Goal: Navigation & Orientation: Find specific page/section

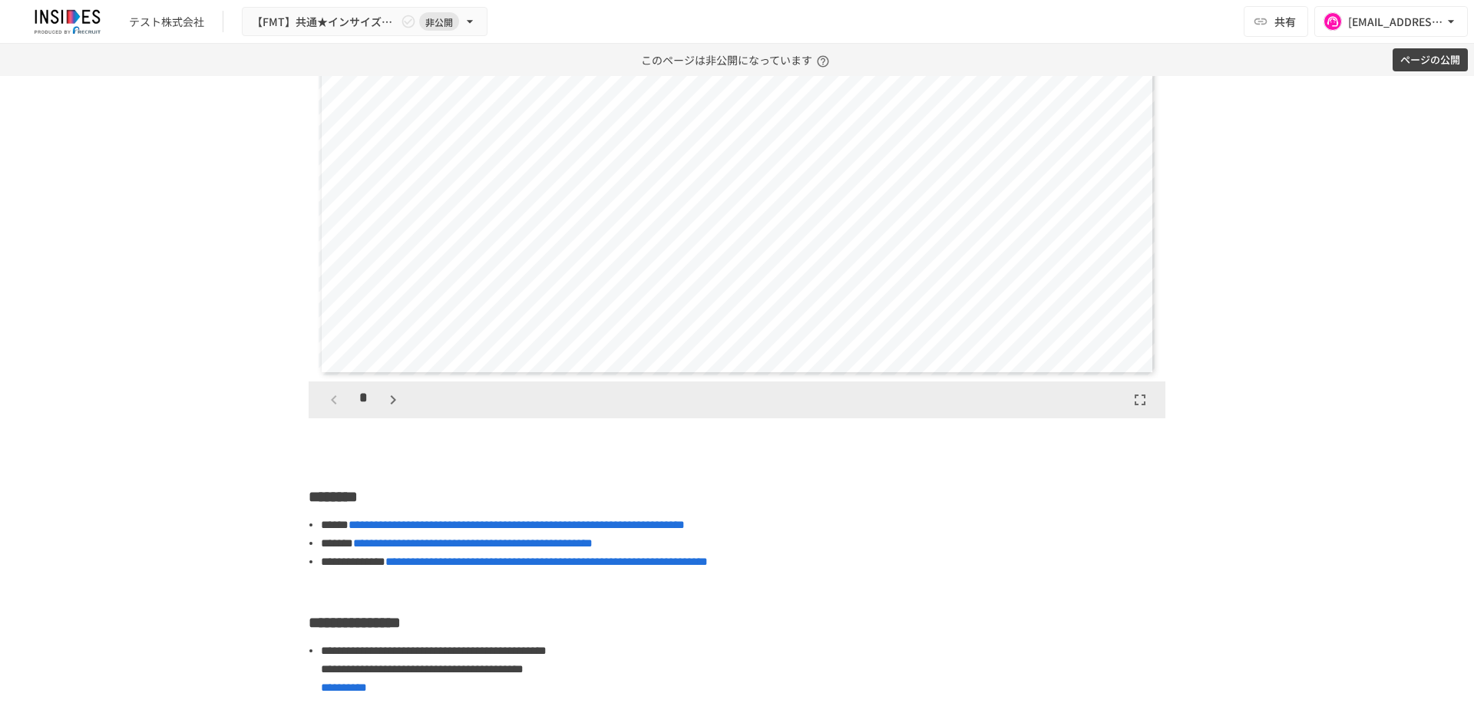
scroll to position [2797, 0]
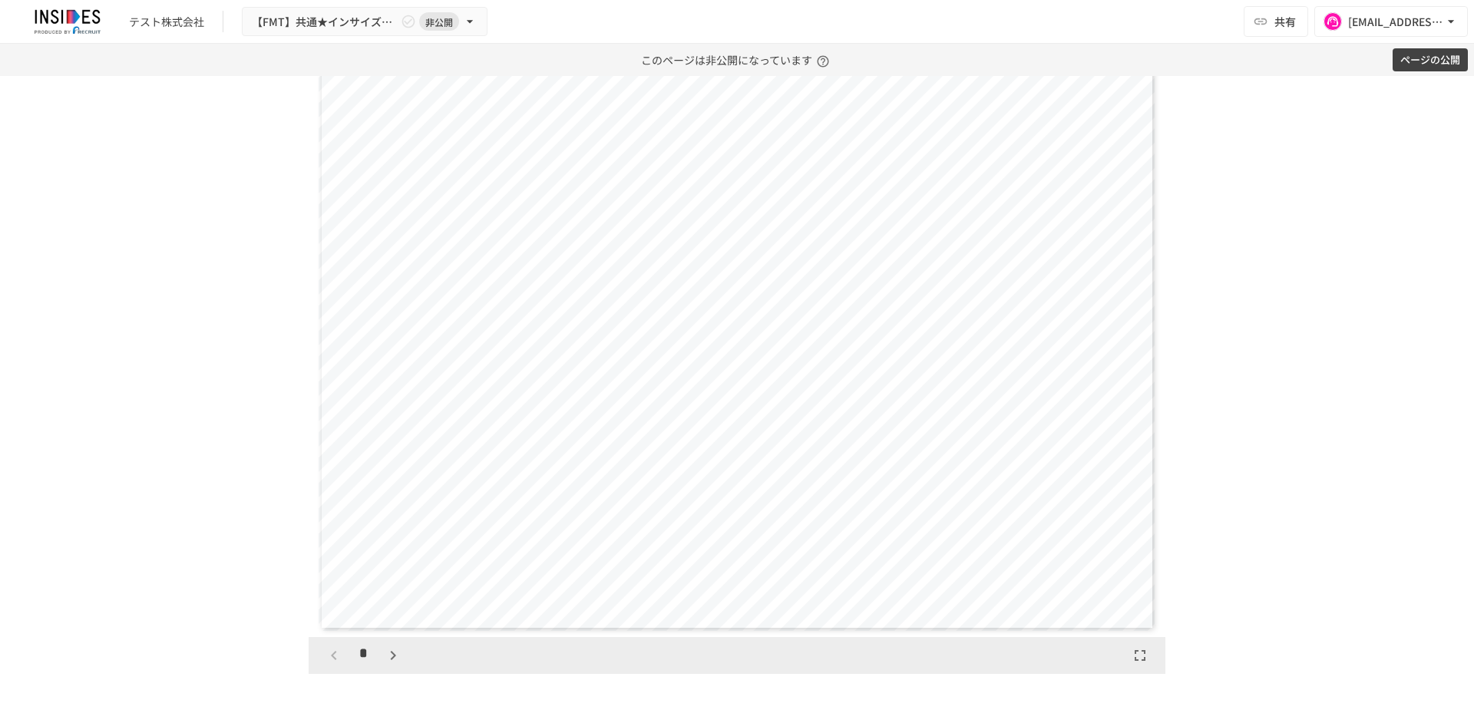
click at [388, 665] on icon "button" at bounding box center [393, 655] width 18 height 18
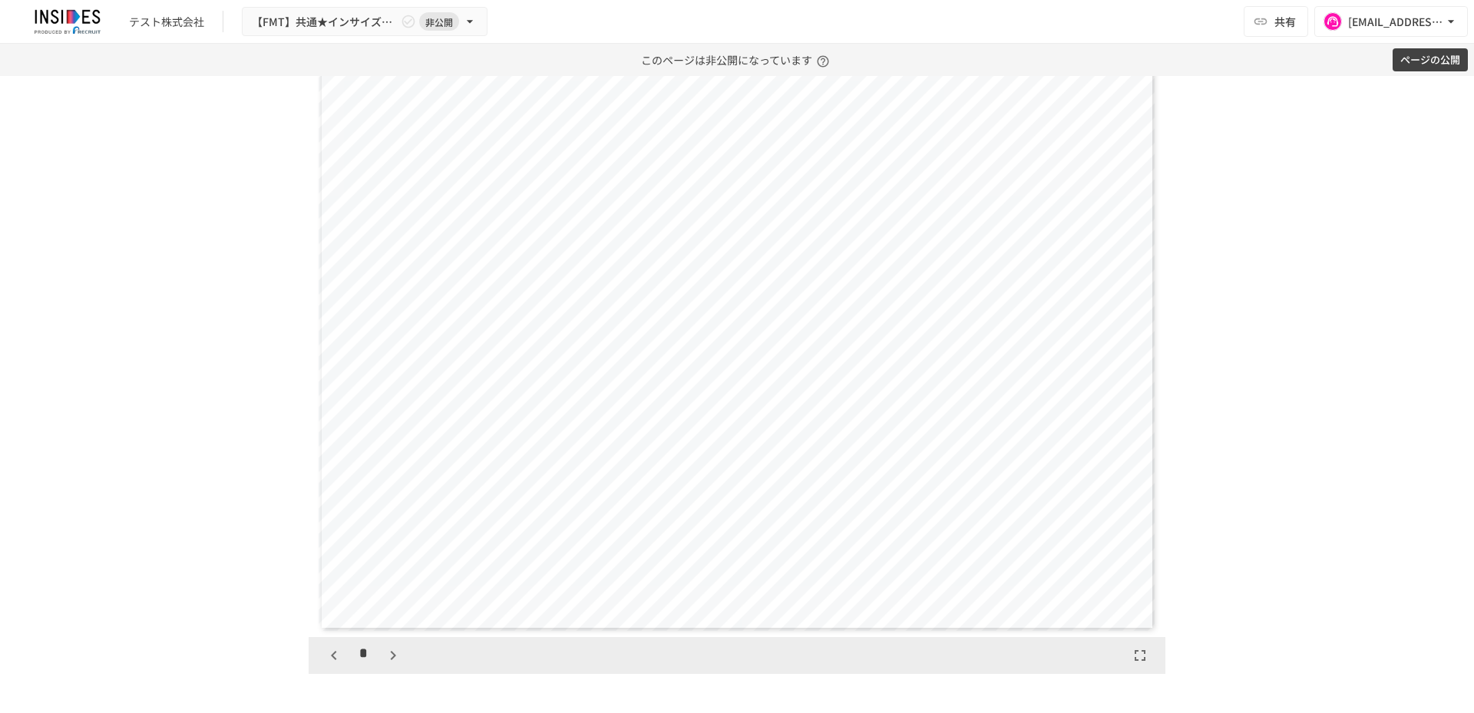
click at [388, 665] on icon "button" at bounding box center [393, 655] width 18 height 18
click at [391, 665] on icon "button" at bounding box center [400, 655] width 18 height 18
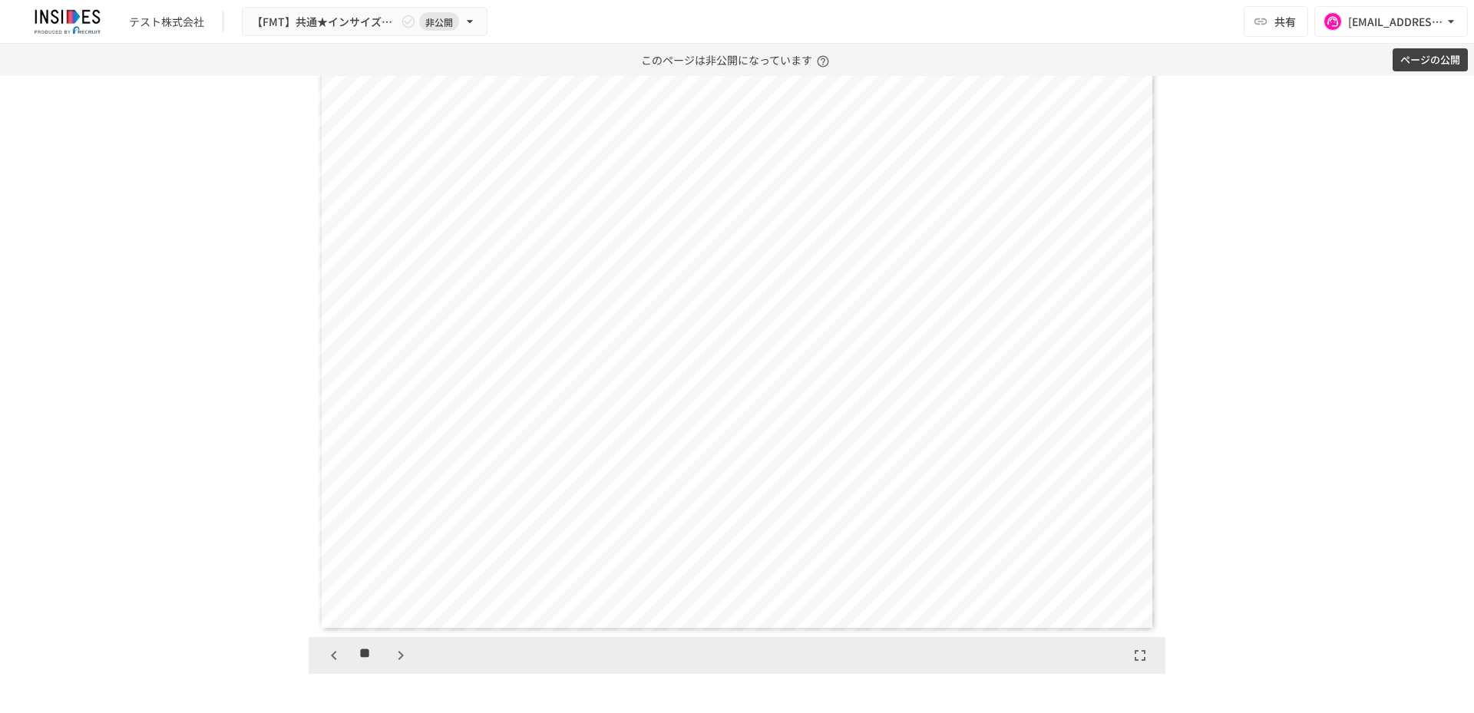
scroll to position [5910, 0]
click at [334, 665] on icon "button" at bounding box center [334, 655] width 18 height 18
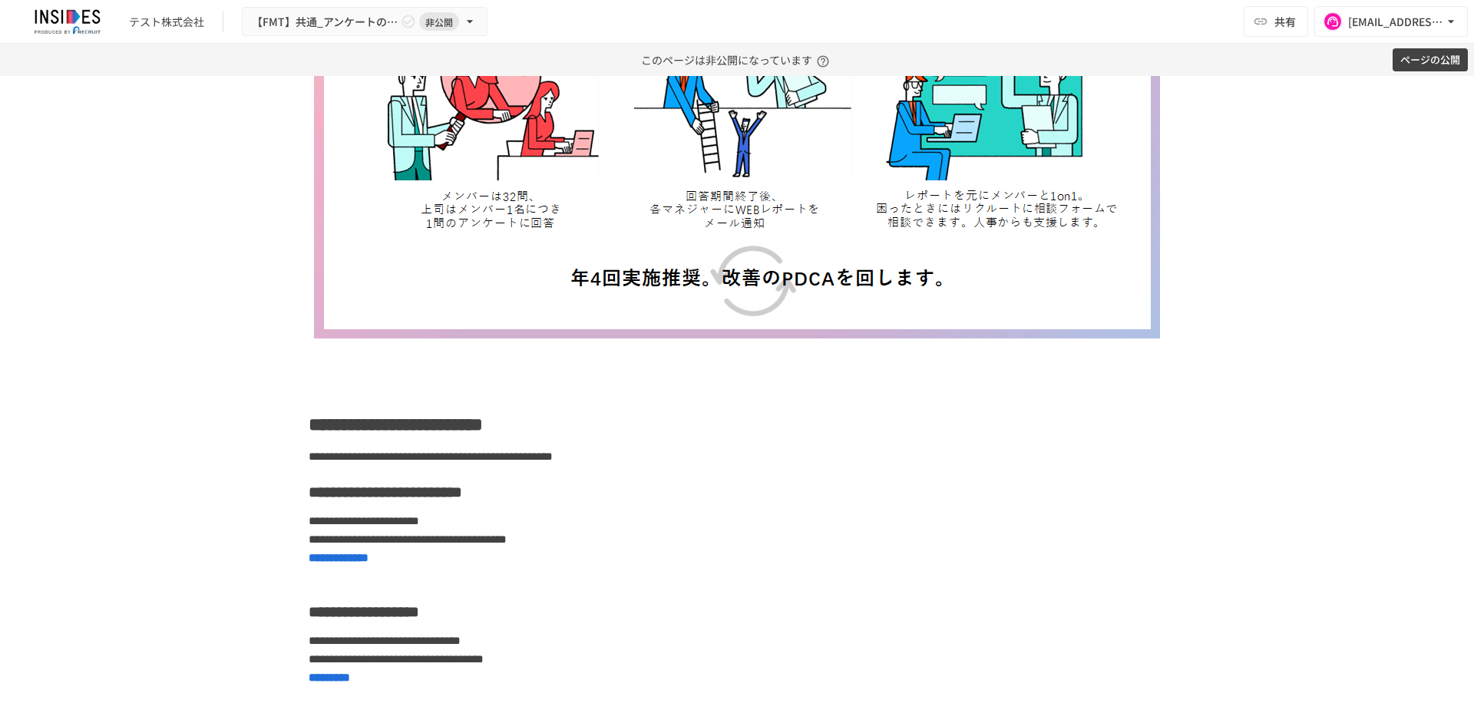
scroll to position [1318, 0]
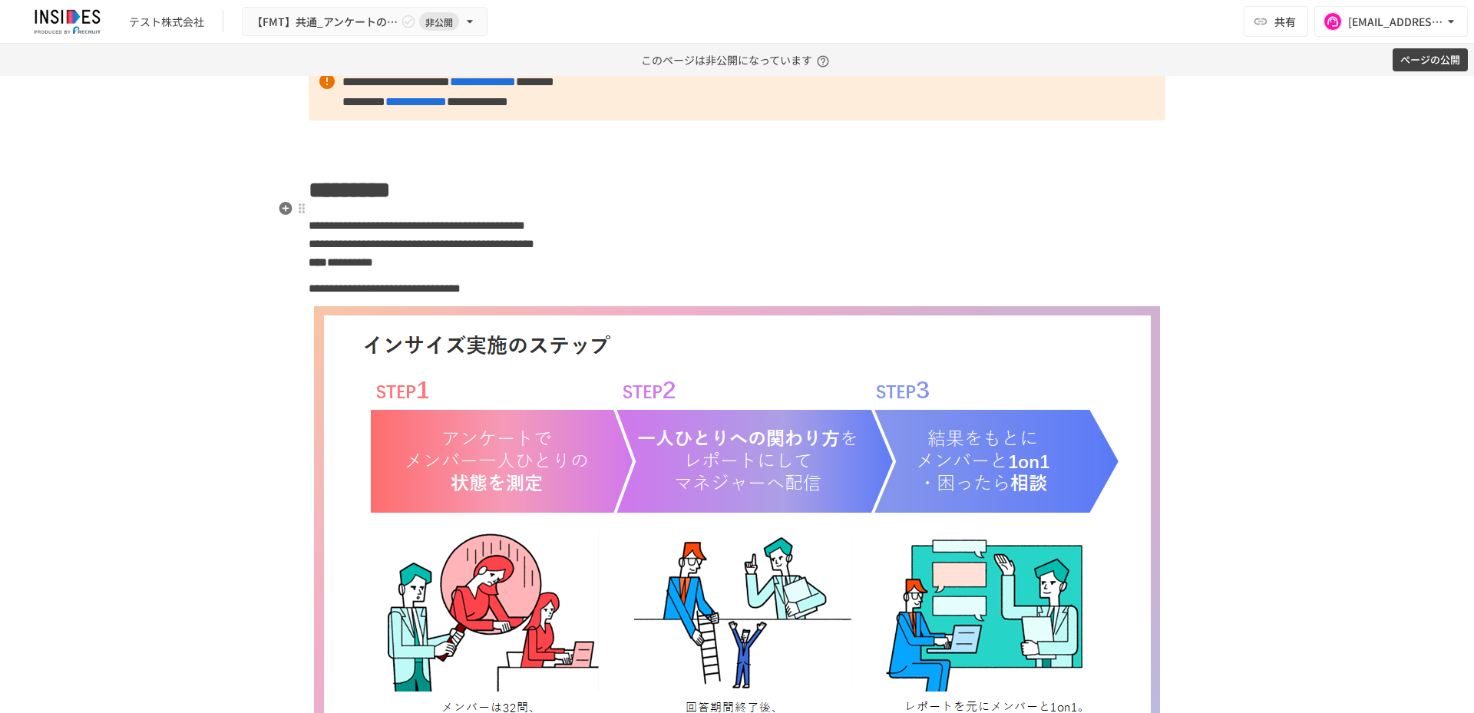
click at [525, 231] on span "**********" at bounding box center [417, 225] width 216 height 12
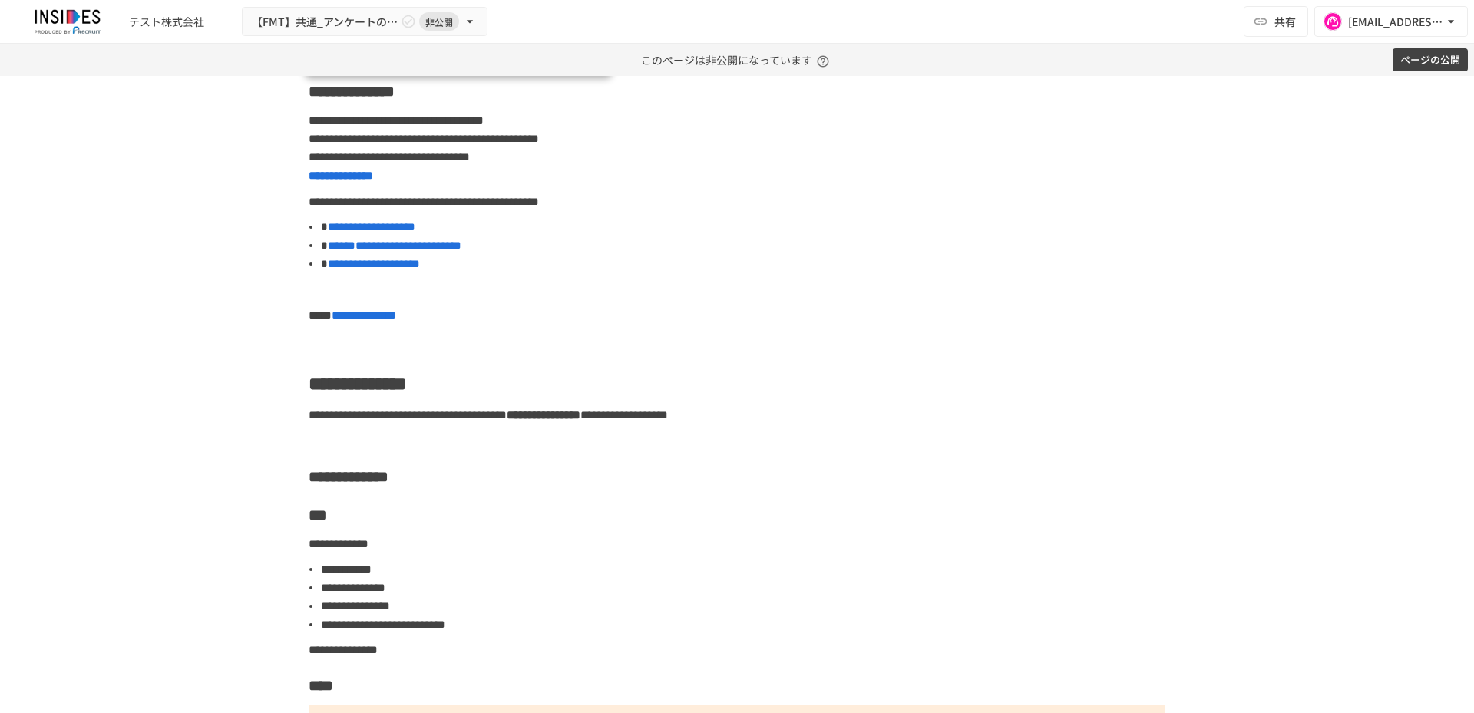
scroll to position [2459, 0]
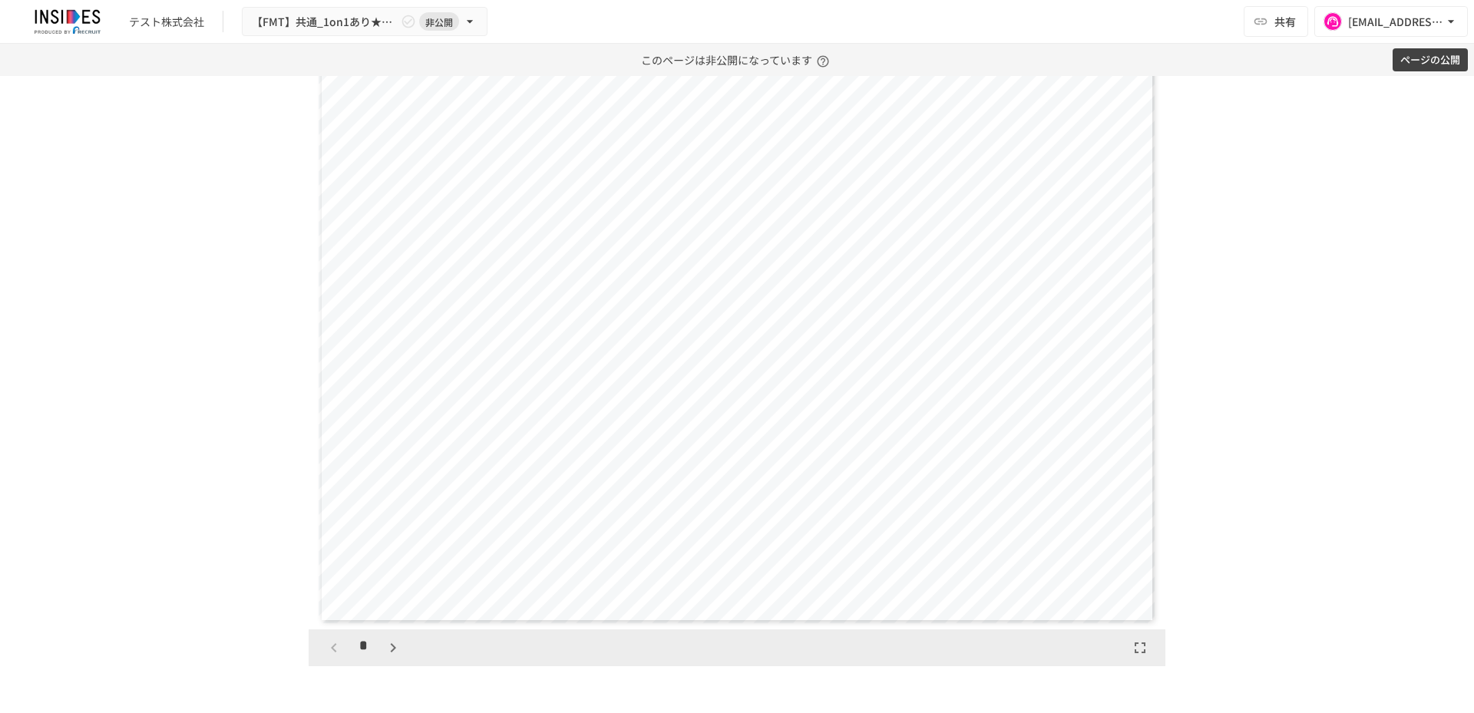
scroll to position [1663, 0]
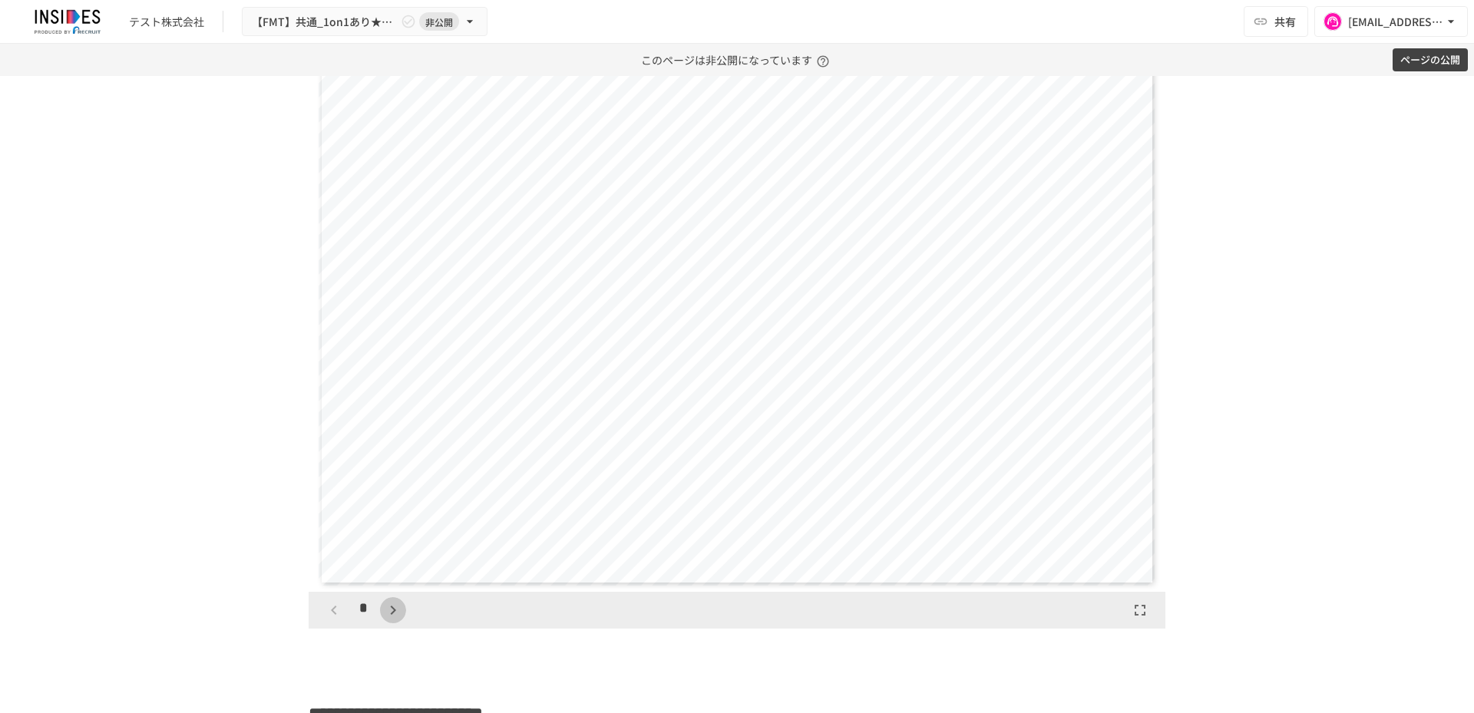
click at [394, 619] on icon "button" at bounding box center [393, 610] width 18 height 18
click at [389, 623] on div "*" at bounding box center [363, 610] width 85 height 26
click at [325, 619] on icon "button" at bounding box center [334, 610] width 18 height 18
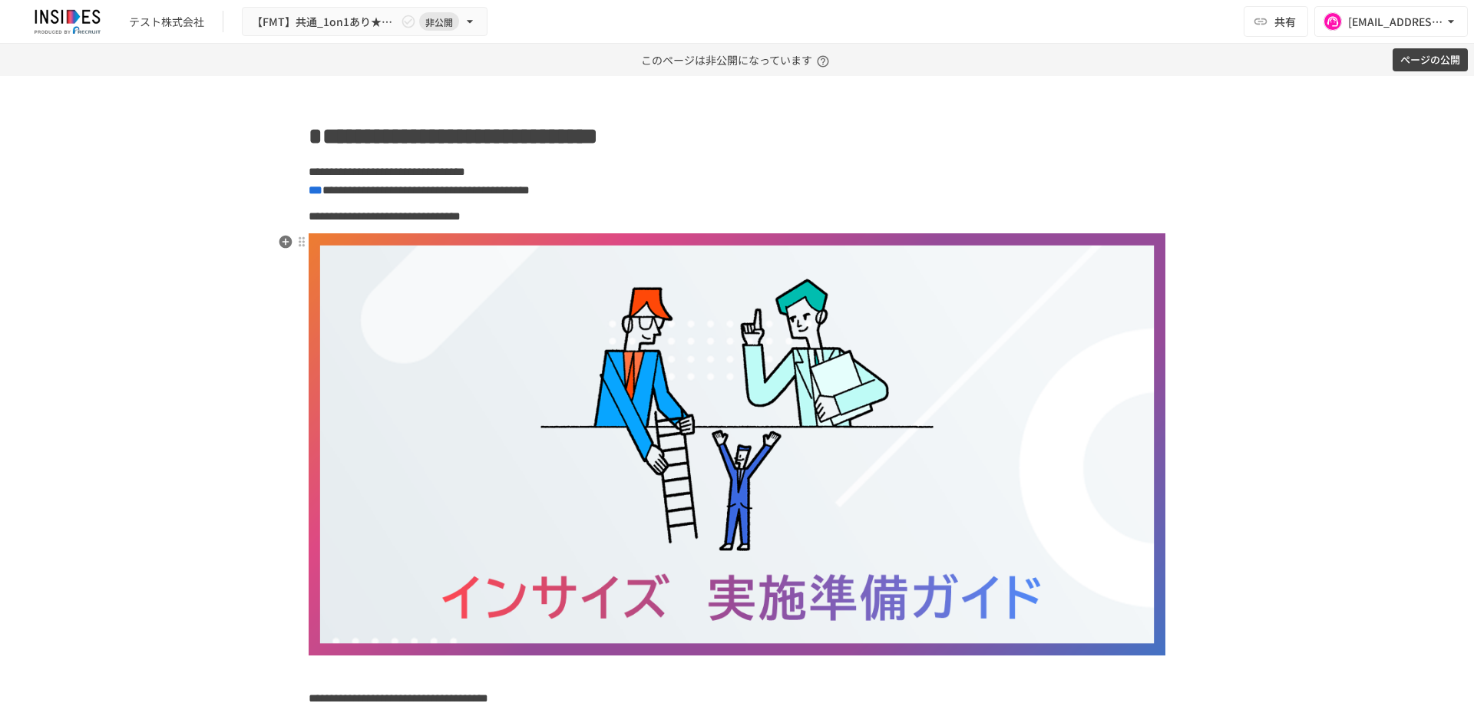
scroll to position [0, 0]
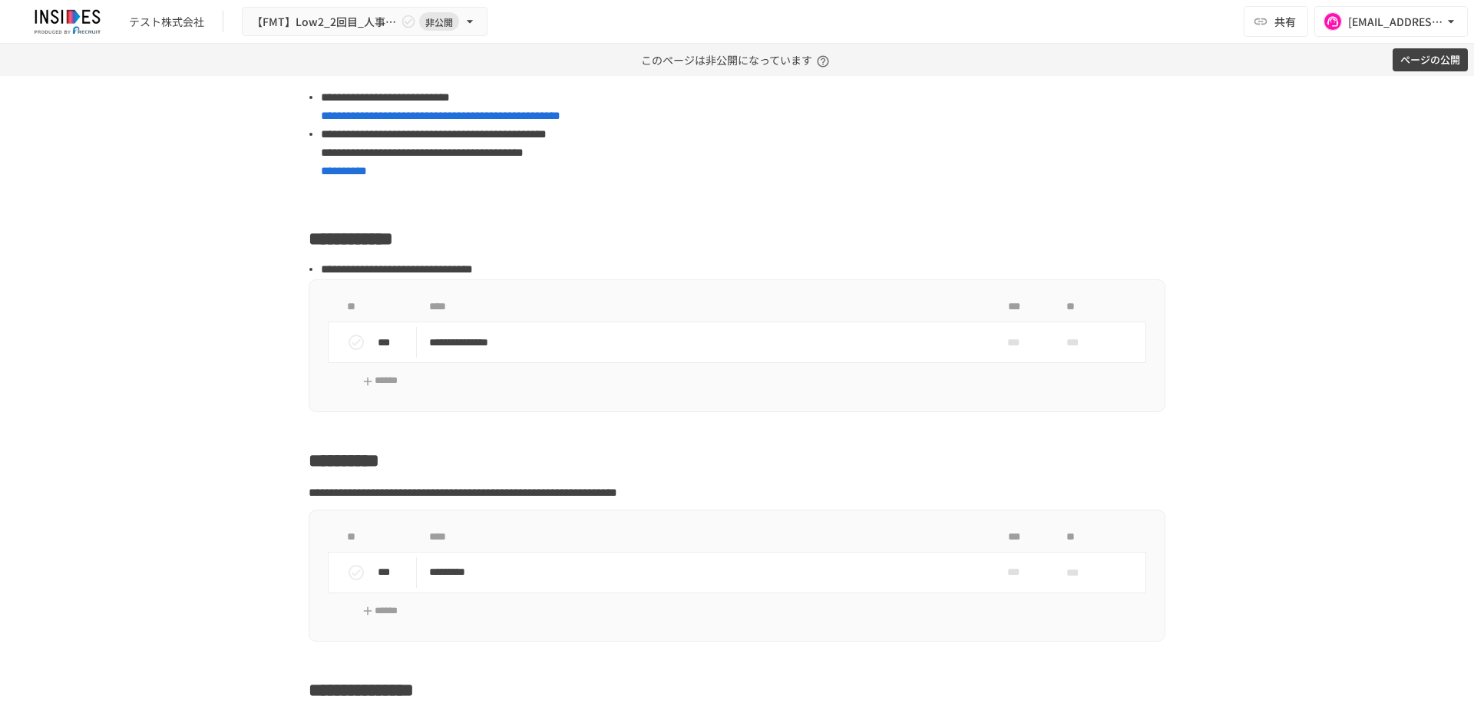
scroll to position [4860, 0]
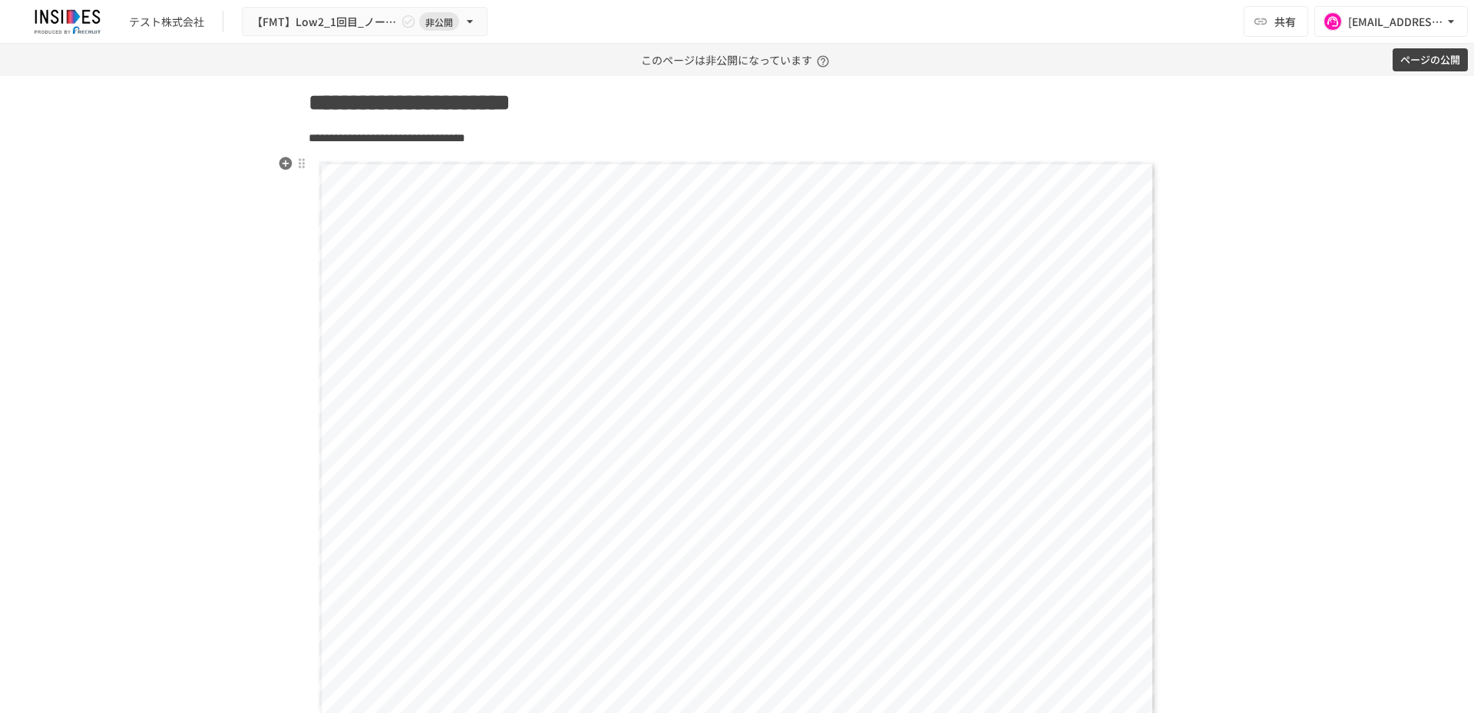
scroll to position [1407, 0]
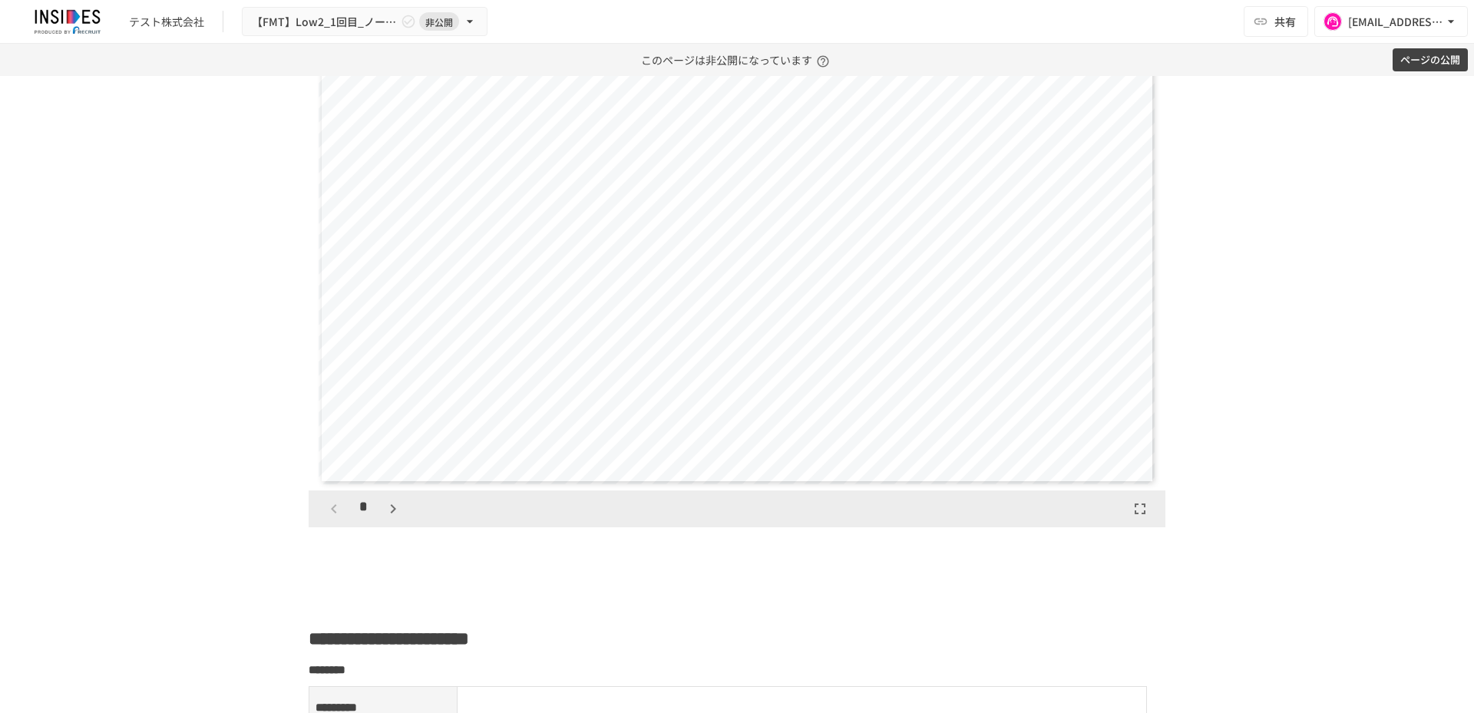
click at [380, 512] on button "button" at bounding box center [393, 509] width 26 height 26
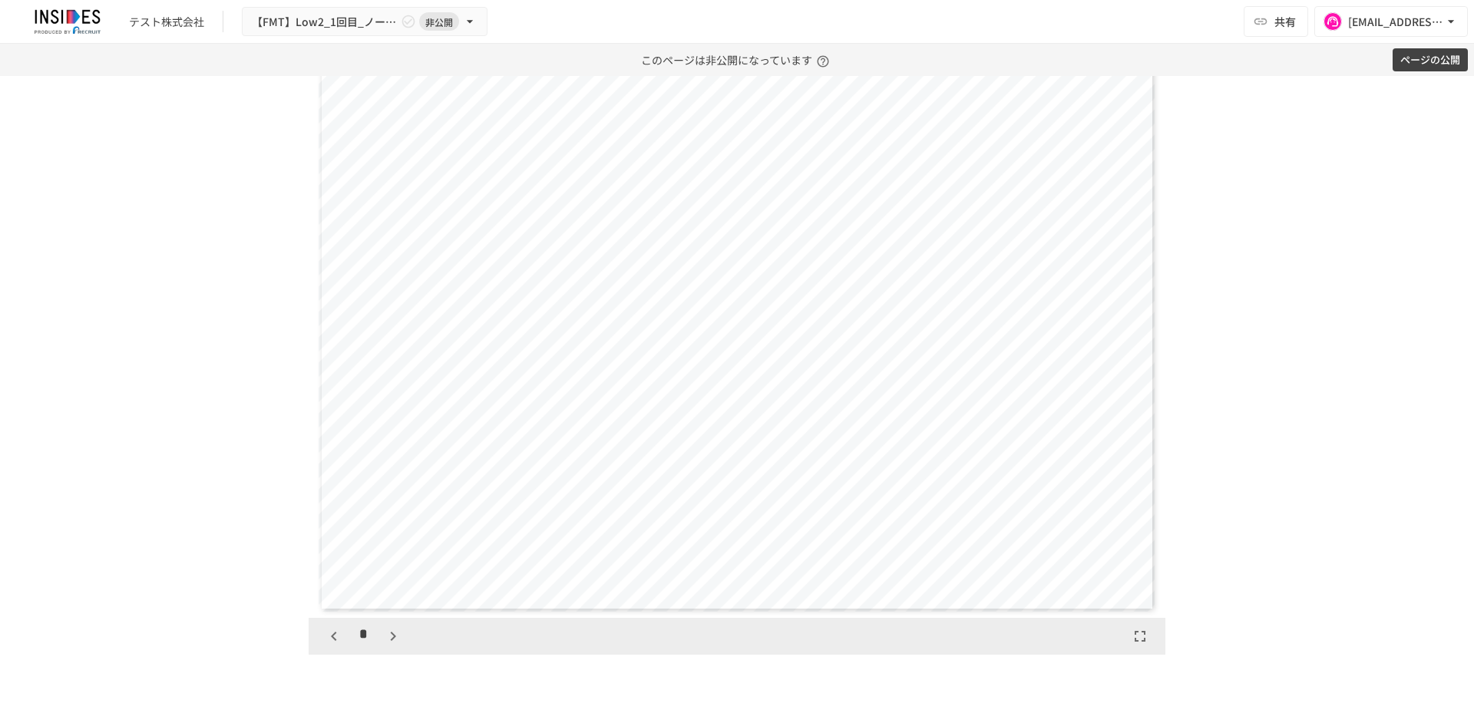
click at [384, 640] on icon "button" at bounding box center [393, 636] width 18 height 18
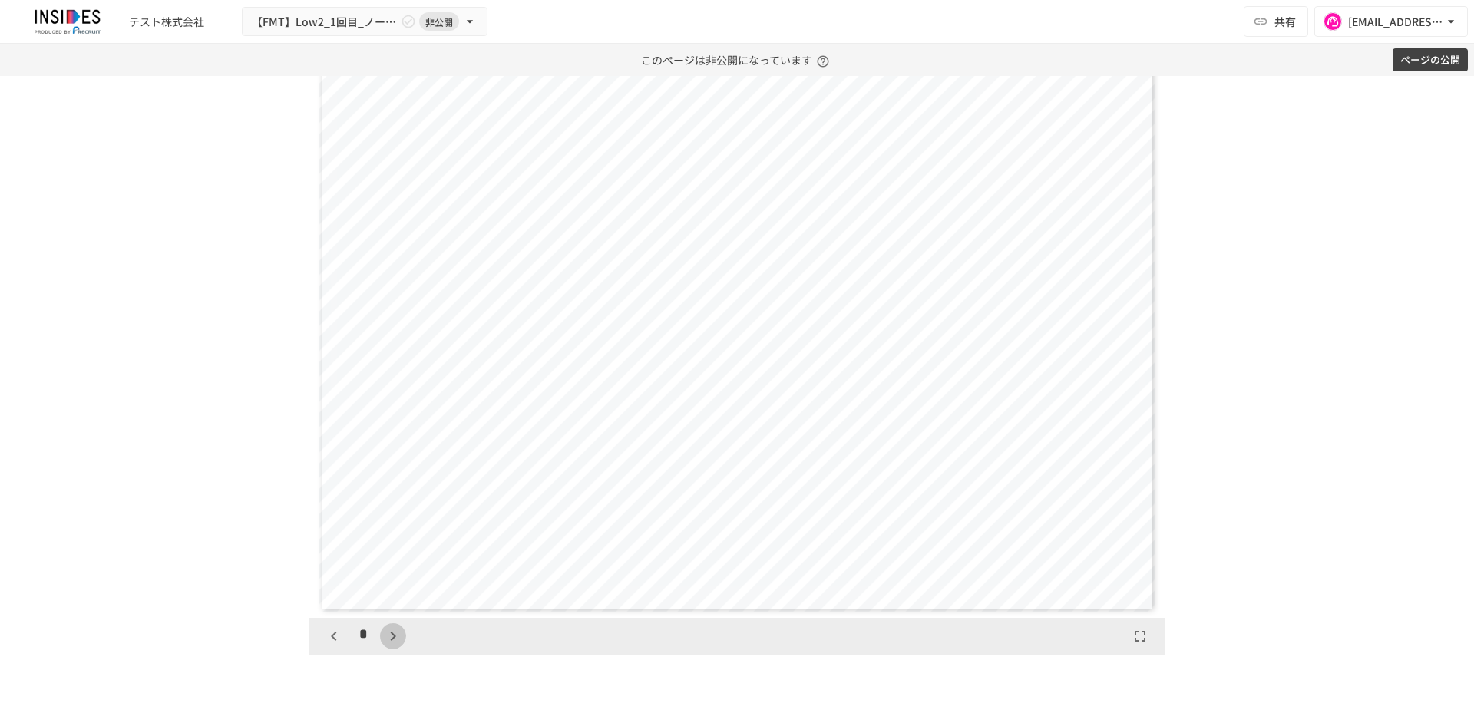
scroll to position [5319, 0]
click at [381, 640] on div "**" at bounding box center [367, 636] width 93 height 26
click at [395, 635] on icon "button" at bounding box center [400, 636] width 18 height 18
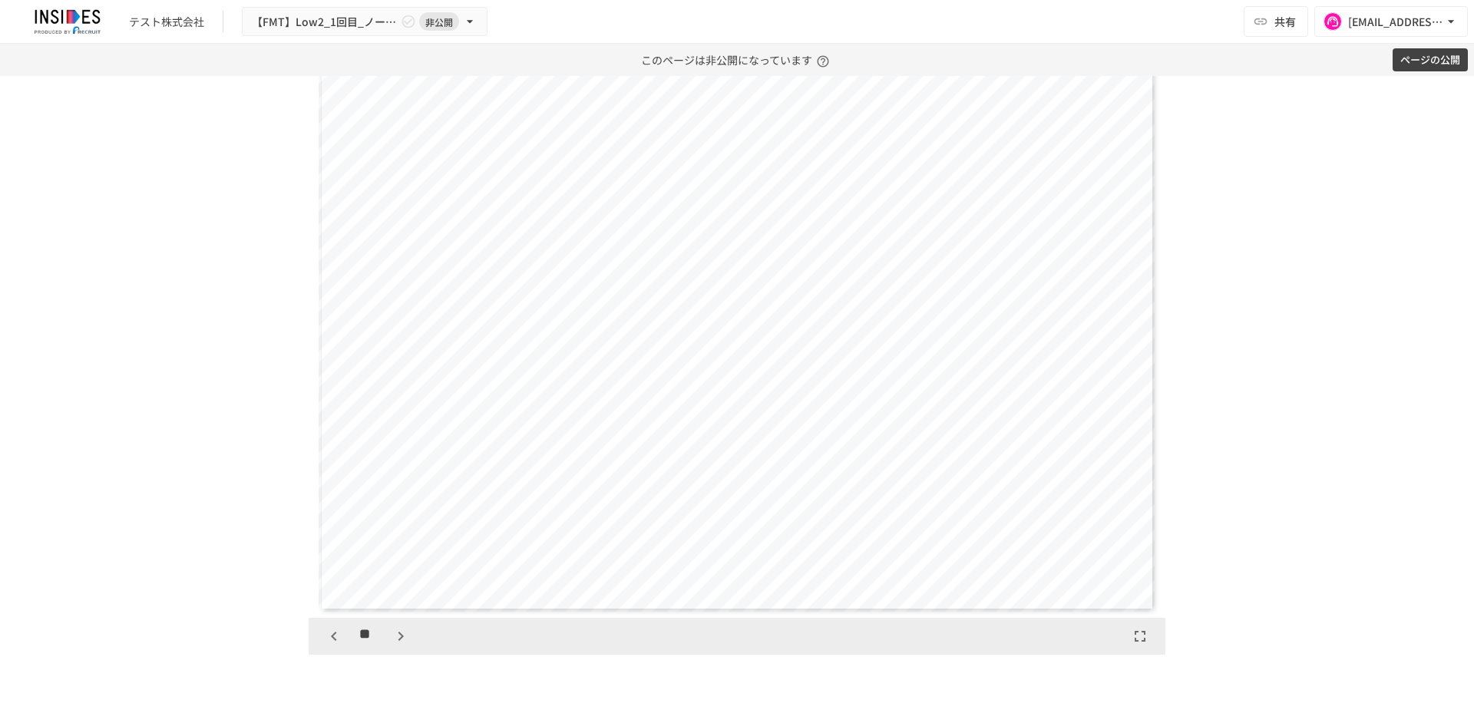
click at [395, 635] on icon "button" at bounding box center [400, 636] width 18 height 18
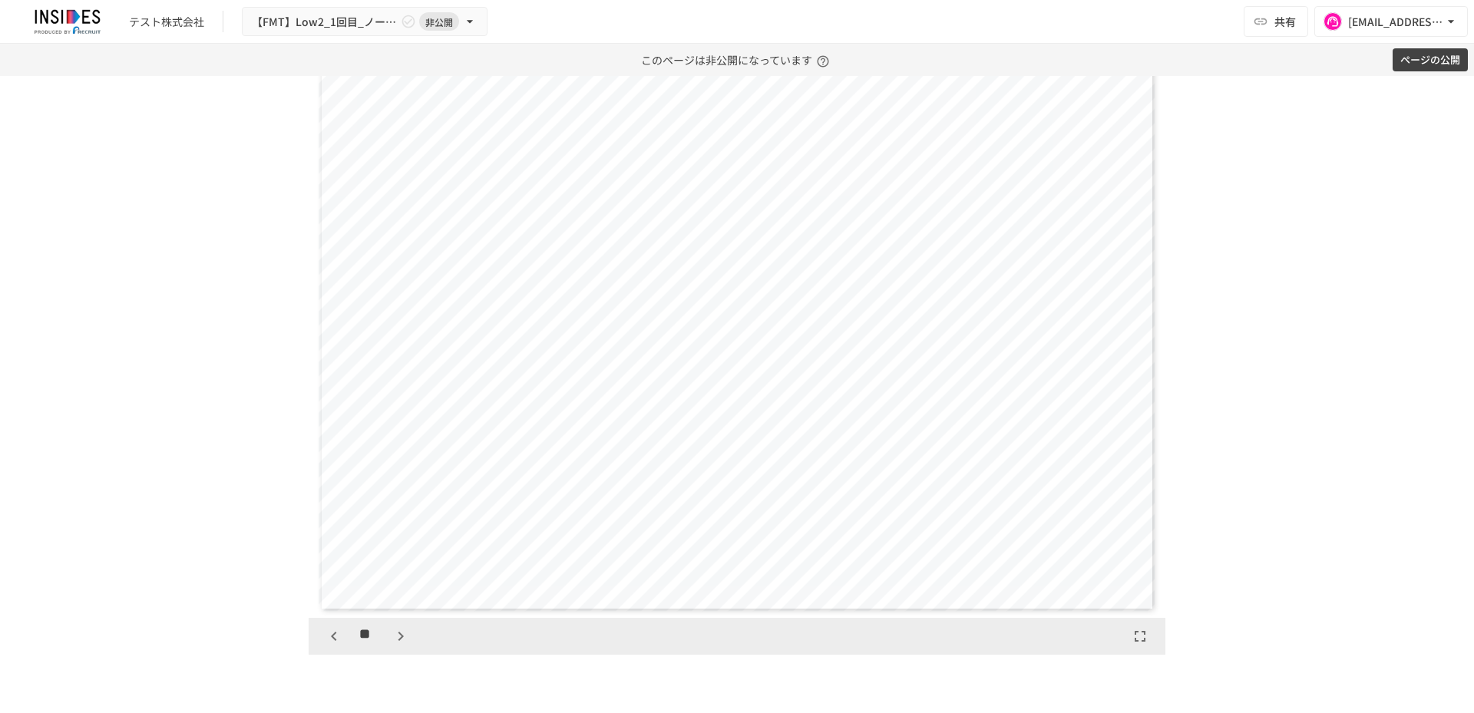
click at [395, 635] on icon "button" at bounding box center [400, 636] width 18 height 18
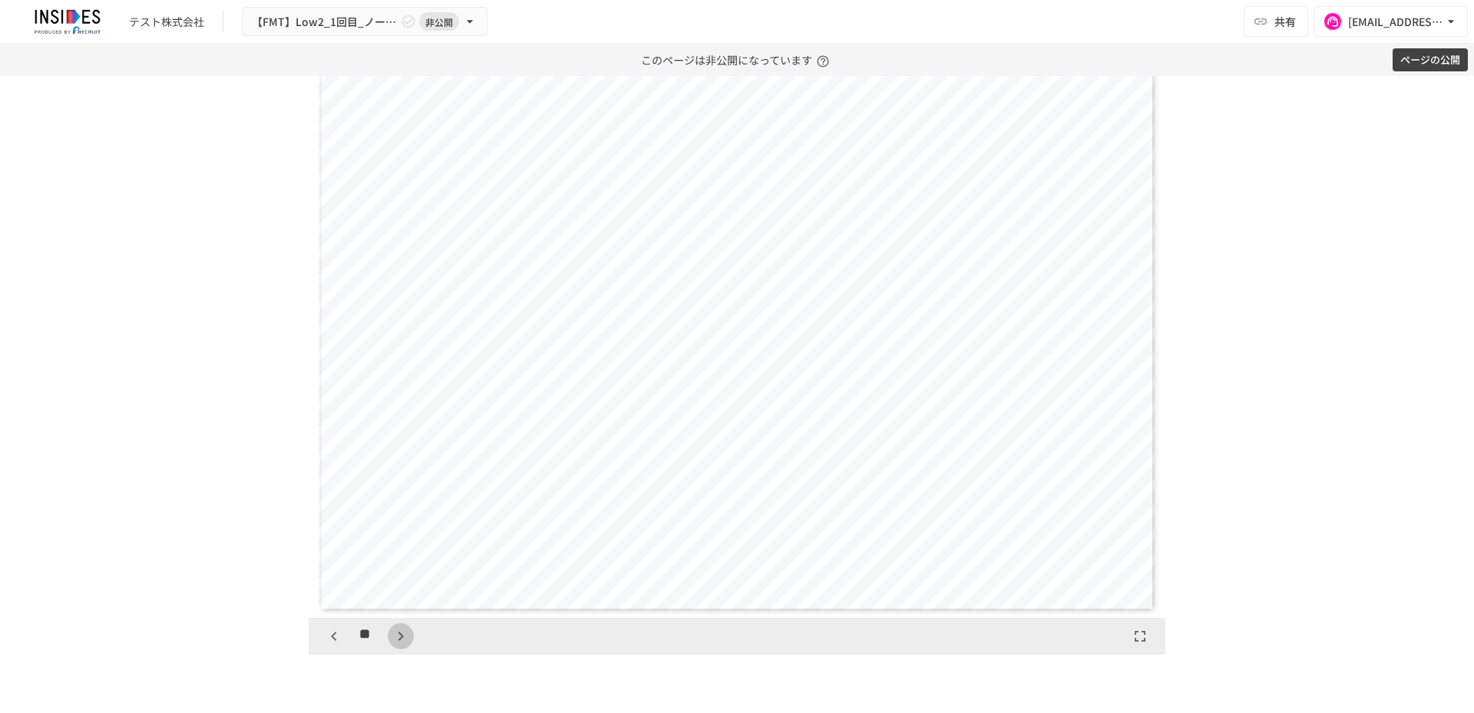
click at [395, 635] on icon "button" at bounding box center [400, 636] width 18 height 18
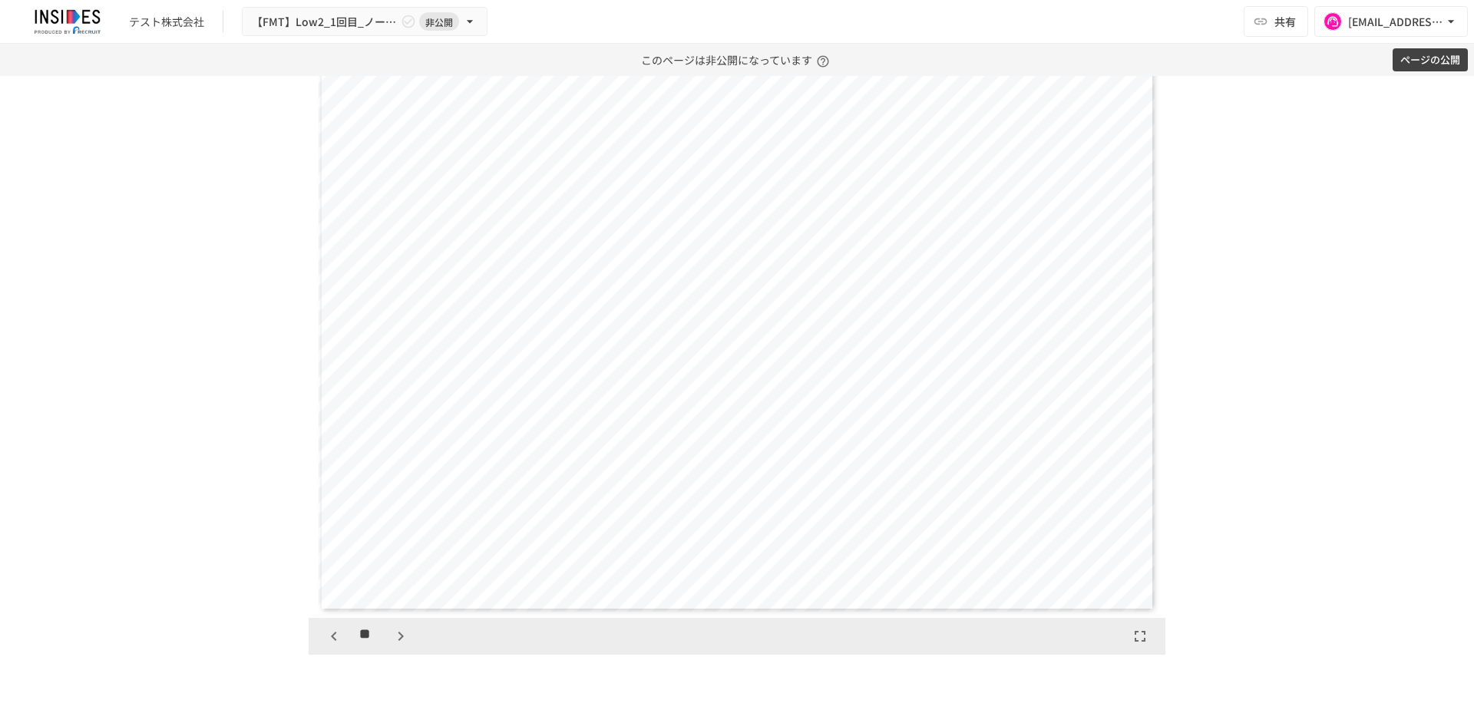
click at [395, 635] on icon "button" at bounding box center [400, 636] width 18 height 18
click at [395, 635] on div "**" at bounding box center [367, 636] width 93 height 26
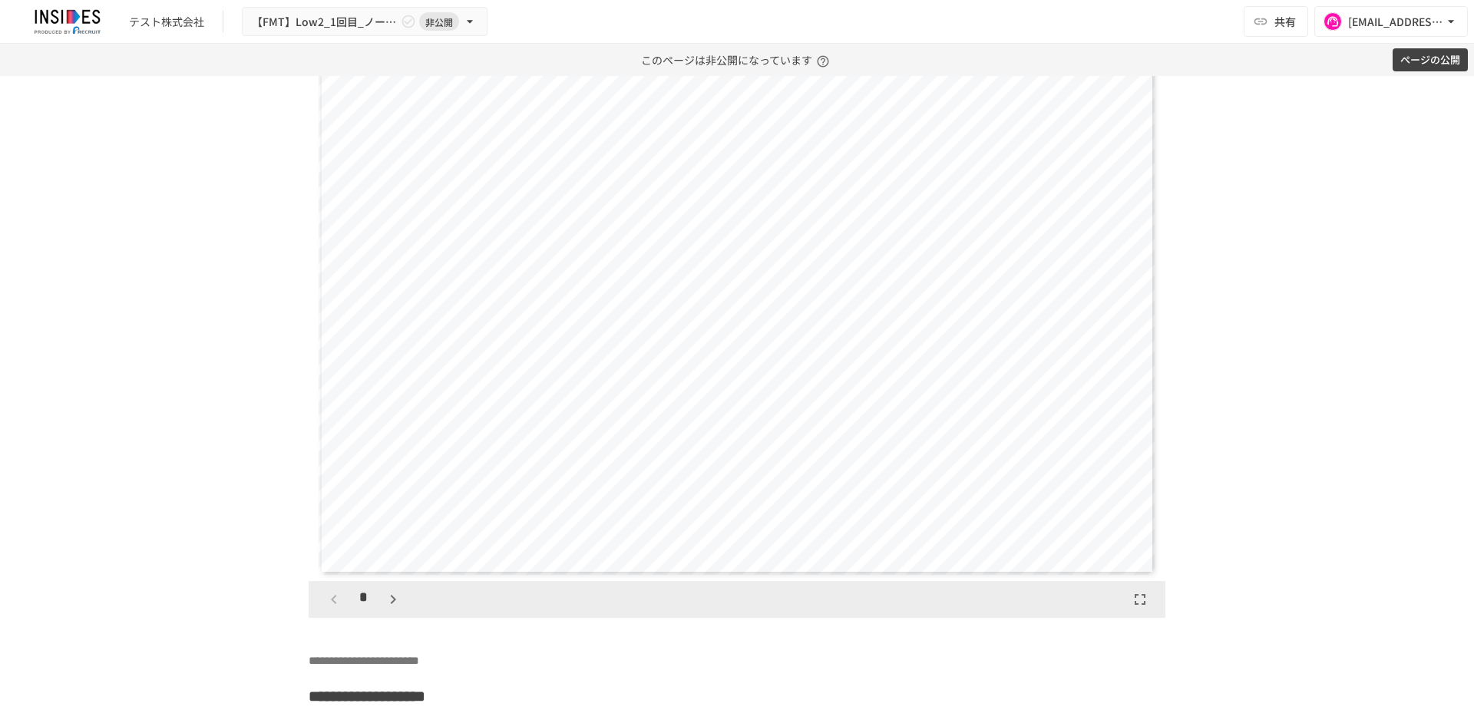
scroll to position [2942, 0]
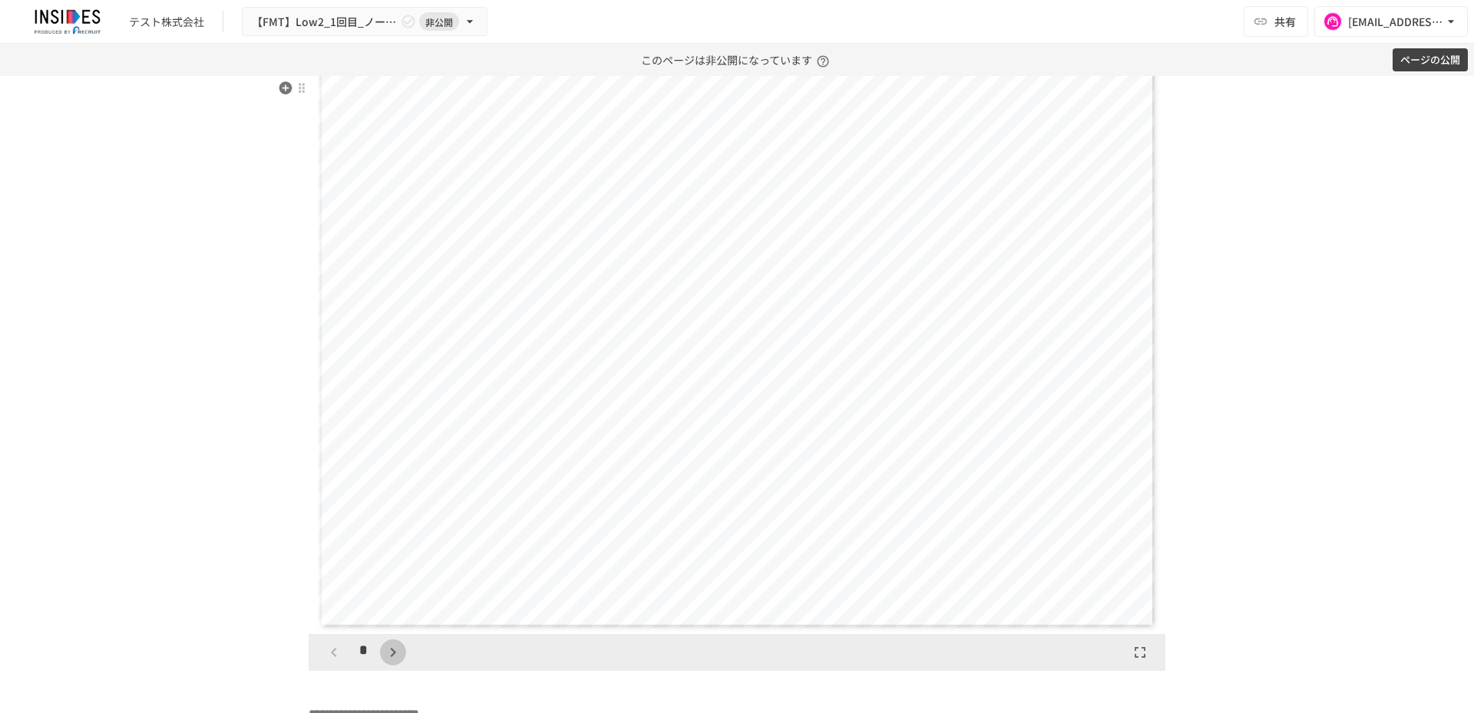
click at [386, 662] on icon "button" at bounding box center [393, 652] width 18 height 18
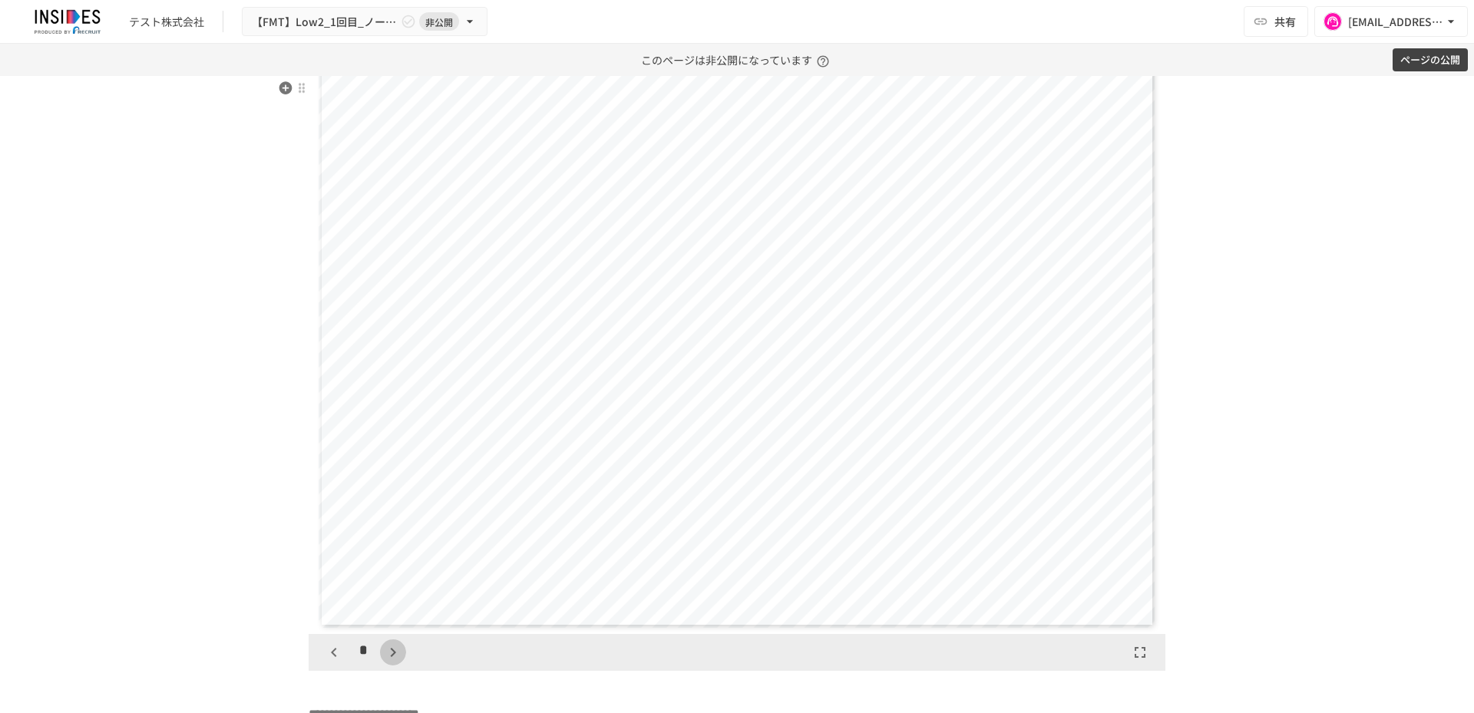
scroll to position [2955, 0]
click at [386, 665] on div "*" at bounding box center [363, 652] width 85 height 26
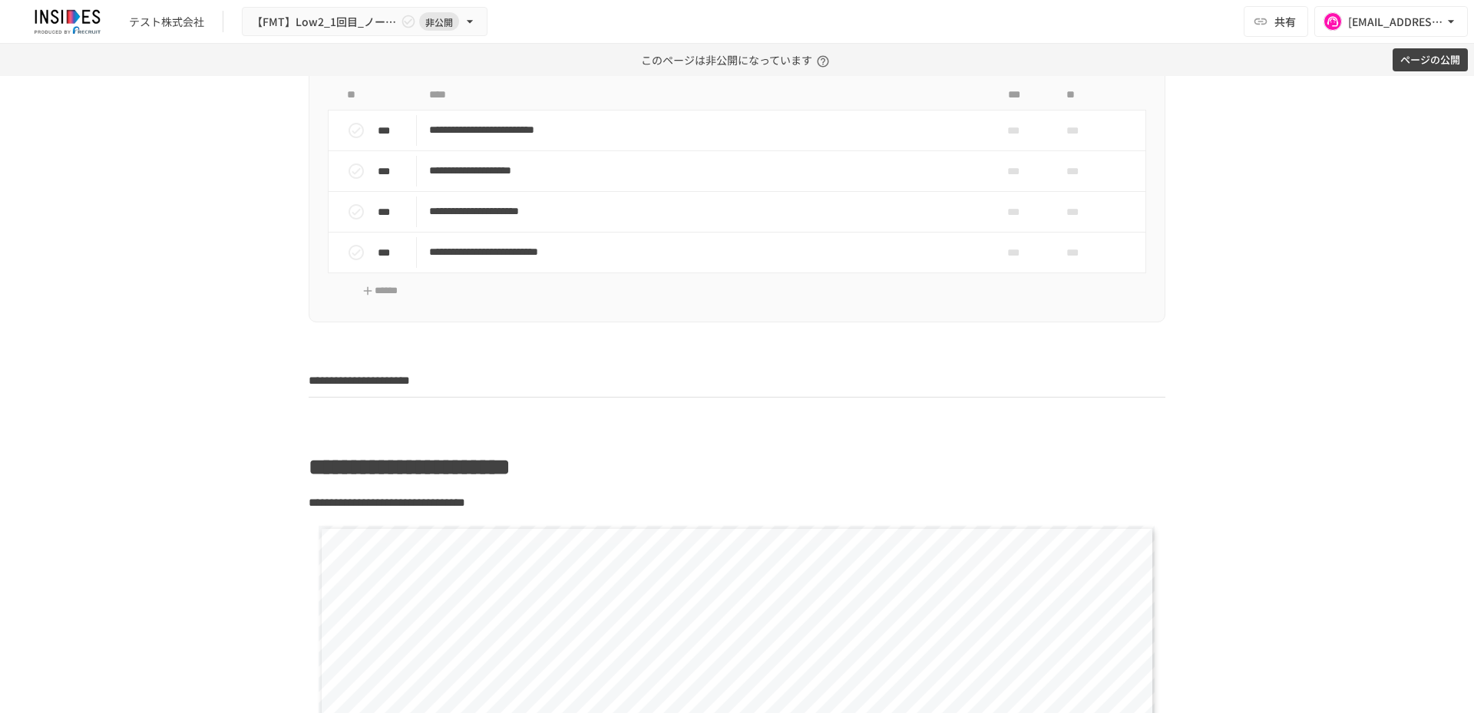
scroll to position [767, 0]
